Goal: Task Accomplishment & Management: Manage account settings

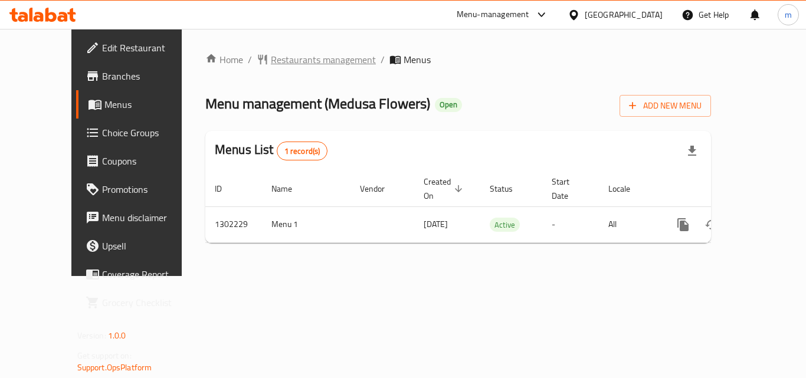
click at [287, 54] on span "Restaurants management" at bounding box center [323, 60] width 105 height 14
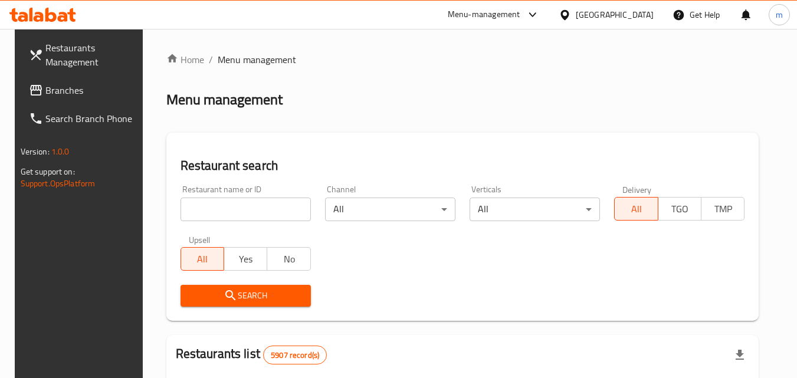
click at [276, 218] on input "search" at bounding box center [246, 210] width 130 height 24
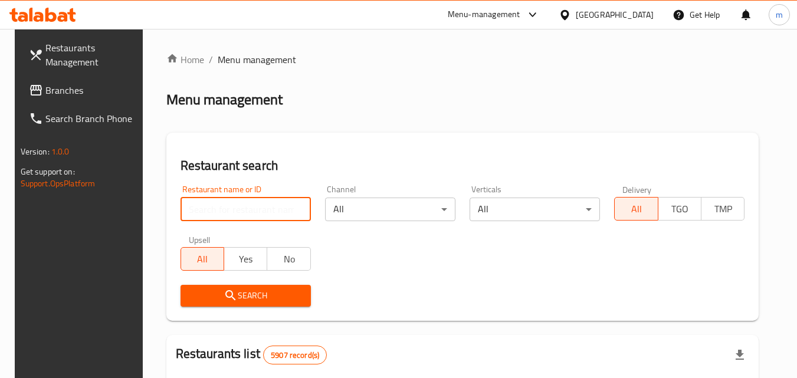
paste input "702259"
type input "702259"
click button "Search" at bounding box center [246, 296] width 130 height 22
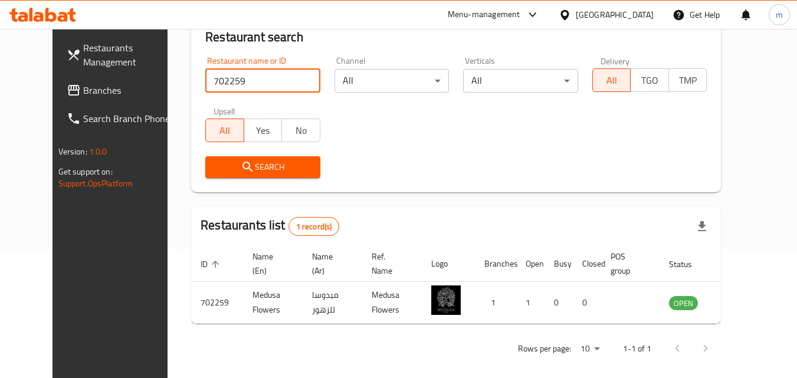
scroll to position [138, 0]
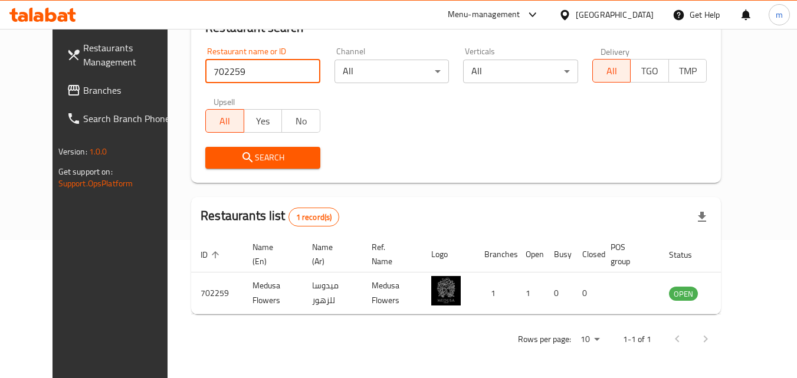
click at [296, 71] on input "702259" at bounding box center [262, 72] width 115 height 24
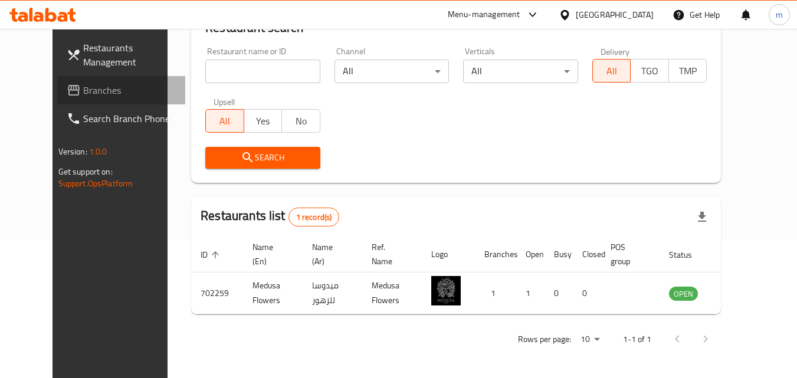
click at [83, 86] on span "Branches" at bounding box center [129, 90] width 93 height 14
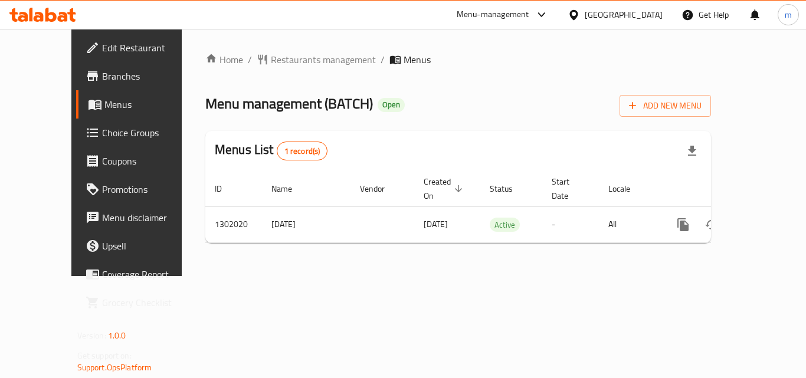
click at [104, 105] on span "Menus" at bounding box center [150, 104] width 92 height 14
click at [284, 61] on span "Restaurants management" at bounding box center [323, 60] width 105 height 14
click at [291, 60] on span "Restaurants management" at bounding box center [323, 60] width 105 height 14
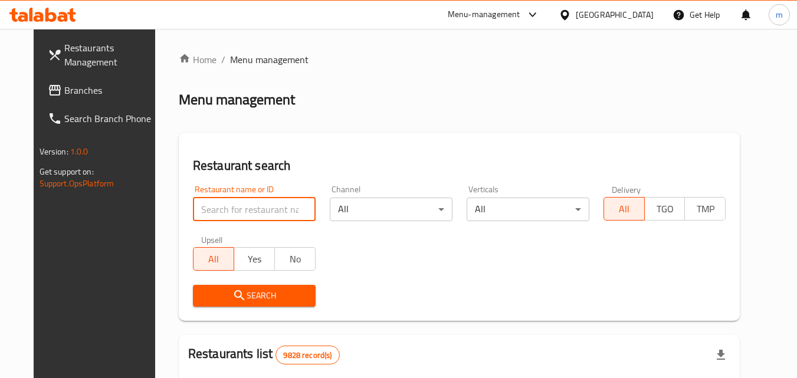
click at [249, 205] on input "search" at bounding box center [254, 210] width 123 height 24
paste input "702262"
type input "702262"
click button "Search" at bounding box center [254, 296] width 123 height 22
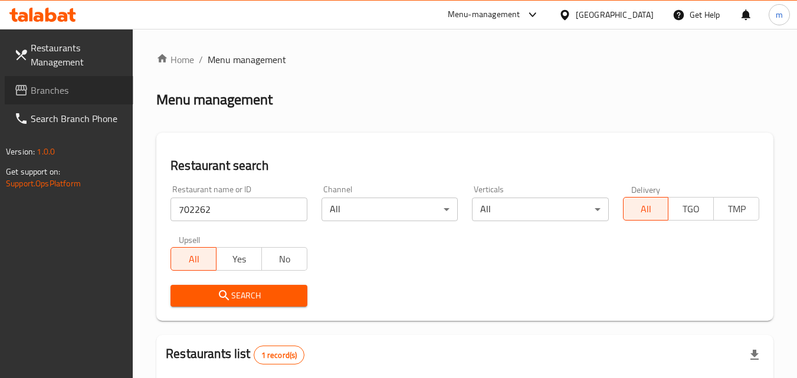
click at [31, 87] on span "Branches" at bounding box center [77, 90] width 93 height 14
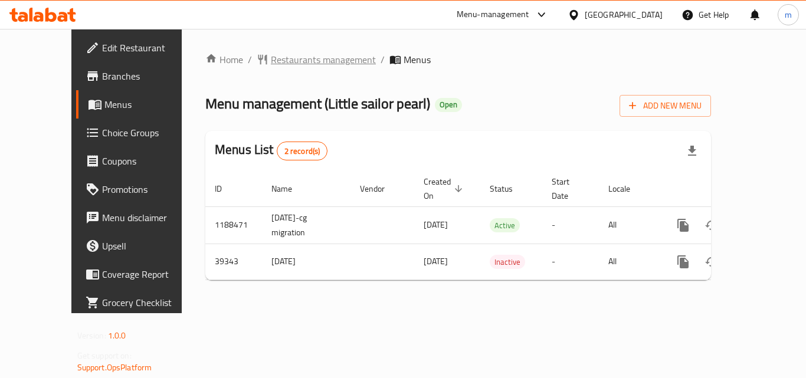
click at [294, 58] on span "Restaurants management" at bounding box center [323, 60] width 105 height 14
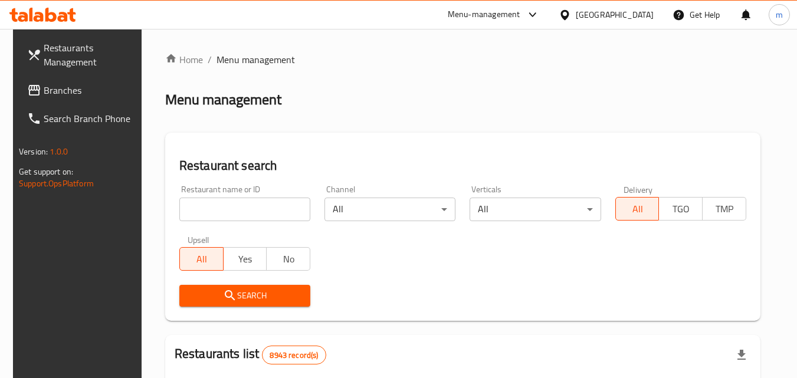
click at [86, 94] on span "Branches" at bounding box center [90, 90] width 93 height 14
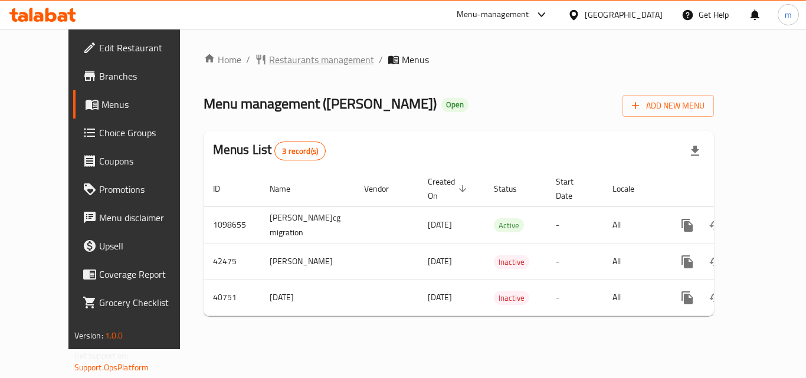
click at [269, 55] on span "Restaurants management" at bounding box center [321, 60] width 105 height 14
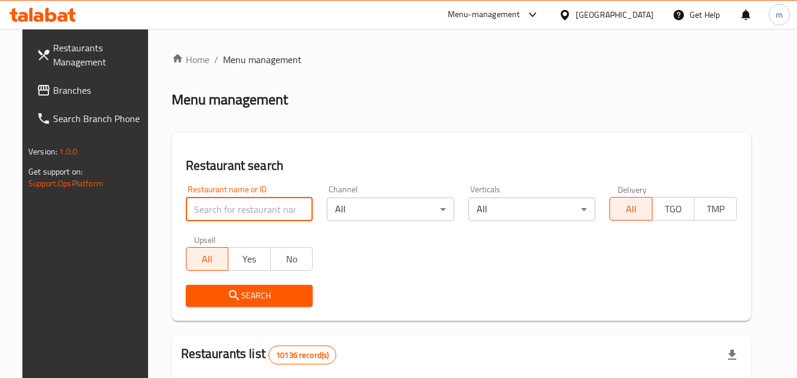
click at [250, 209] on input "search" at bounding box center [249, 210] width 127 height 24
paste input "21179"
type input "21179"
click button "Search" at bounding box center [249, 296] width 127 height 22
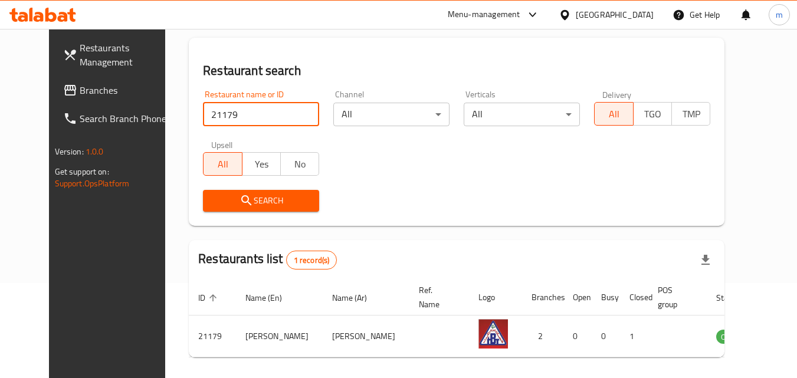
scroll to position [118, 0]
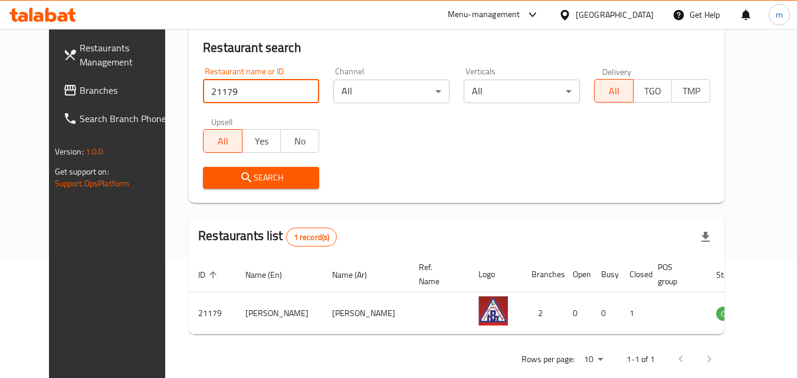
click at [296, 88] on input "21179" at bounding box center [261, 92] width 116 height 24
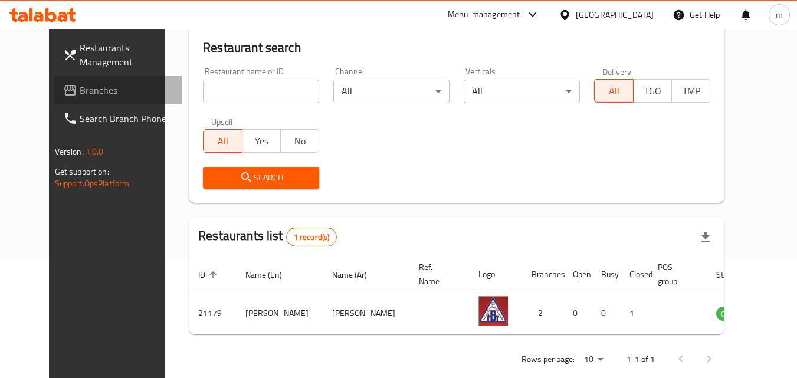
click at [106, 96] on span "Branches" at bounding box center [126, 90] width 93 height 14
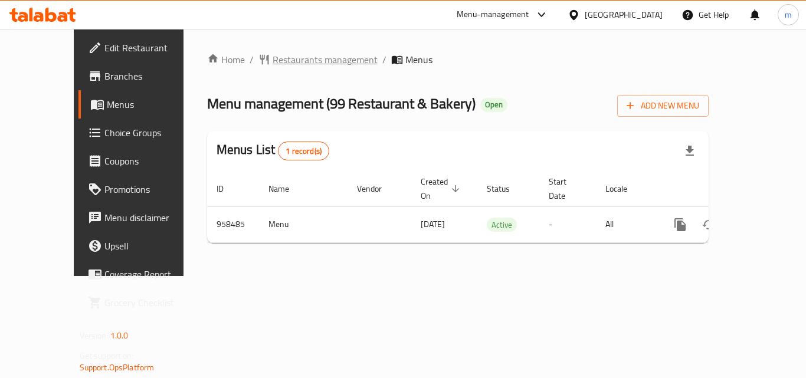
click at [273, 61] on span "Restaurants management" at bounding box center [325, 60] width 105 height 14
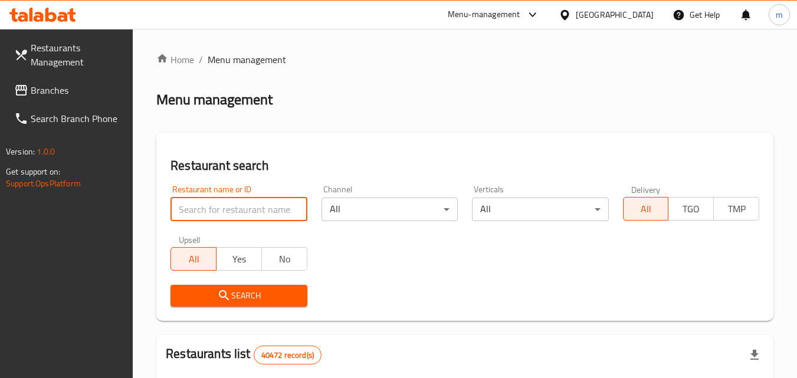
click at [235, 218] on input "search" at bounding box center [238, 210] width 136 height 24
paste input "659638"
type input "659638"
click button "Search" at bounding box center [238, 296] width 136 height 22
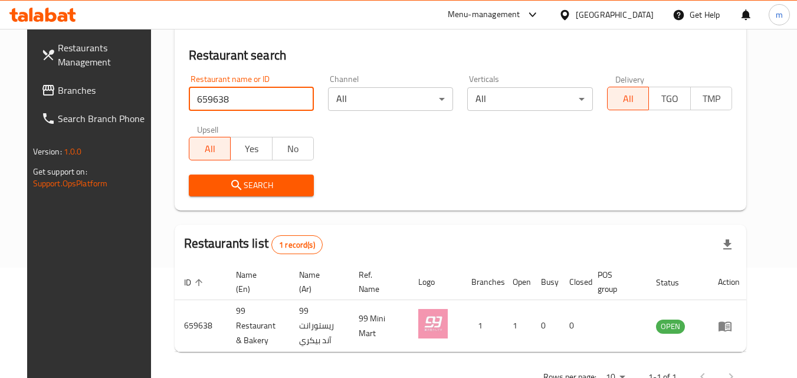
scroll to position [118, 0]
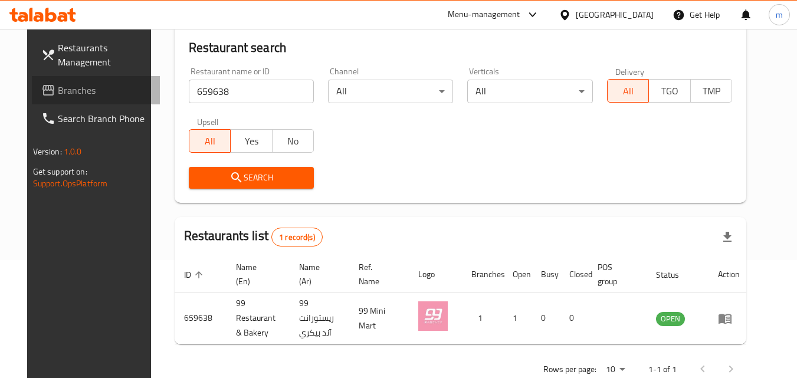
click at [110, 97] on link "Branches" at bounding box center [96, 90] width 129 height 28
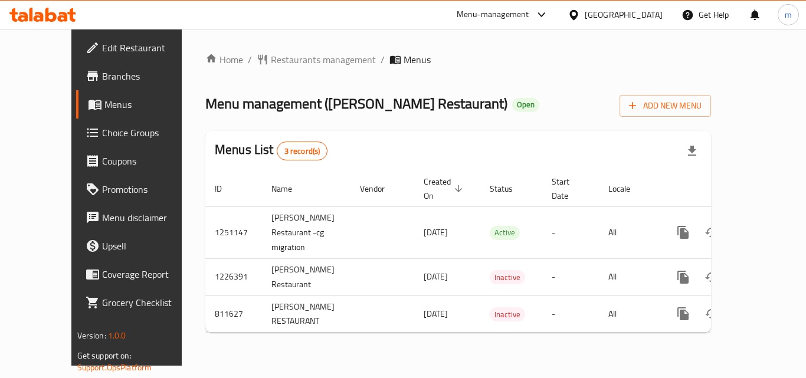
click at [271, 60] on span "Restaurants management" at bounding box center [323, 60] width 105 height 14
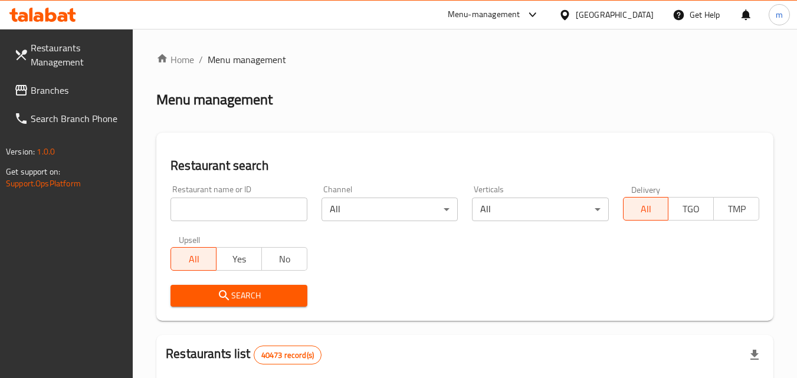
click at [237, 209] on input "search" at bounding box center [238, 210] width 136 height 24
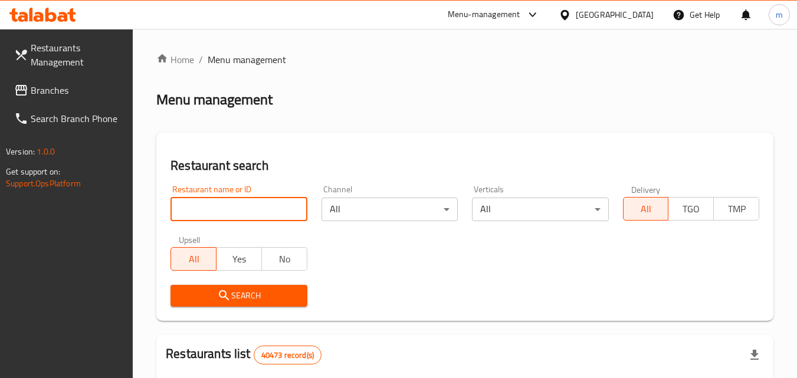
paste input "654608"
type input "654608"
click button "Search" at bounding box center [238, 296] width 136 height 22
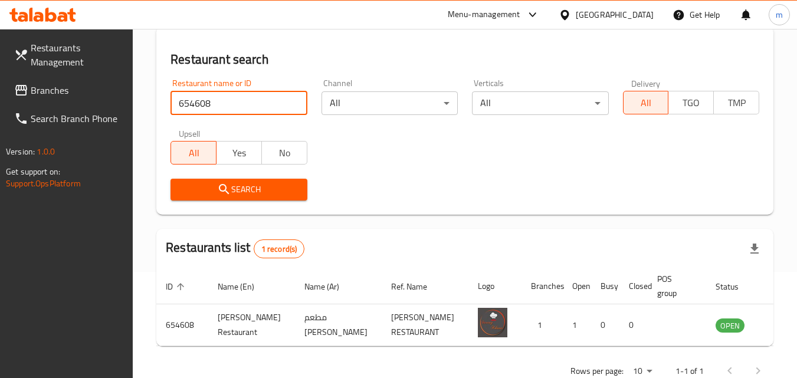
scroll to position [138, 0]
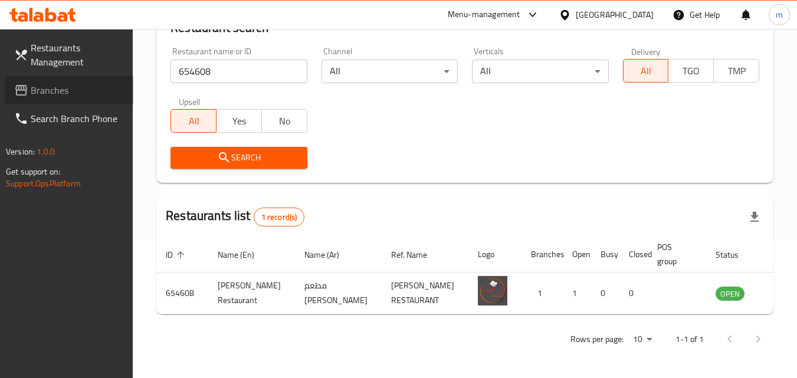
click at [40, 91] on span "Branches" at bounding box center [77, 90] width 93 height 14
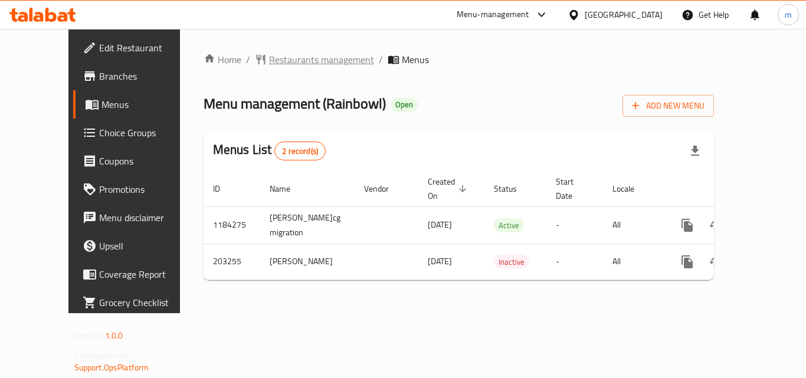
click at [269, 60] on span "Restaurants management" at bounding box center [321, 60] width 105 height 14
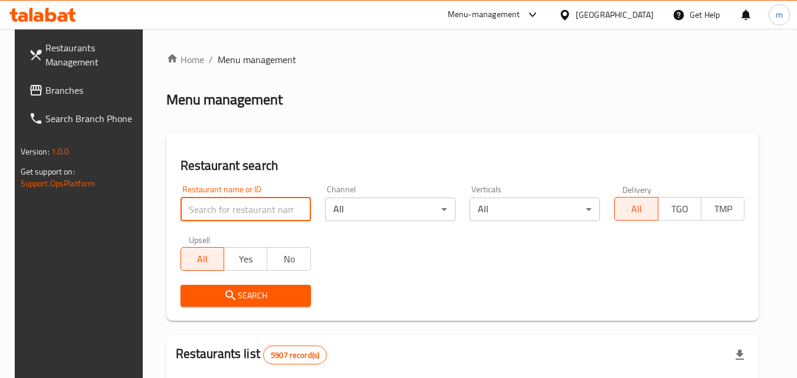
click at [218, 212] on input "search" at bounding box center [246, 210] width 130 height 24
paste input "622521"
type input "622521"
click button "Search" at bounding box center [246, 296] width 130 height 22
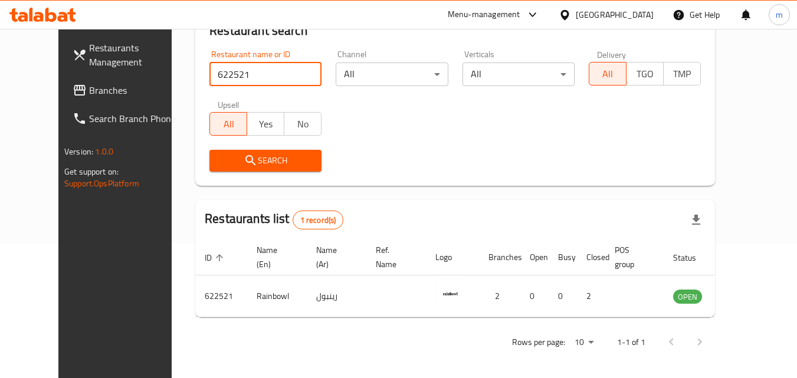
scroll to position [138, 0]
